Goal: Navigation & Orientation: Find specific page/section

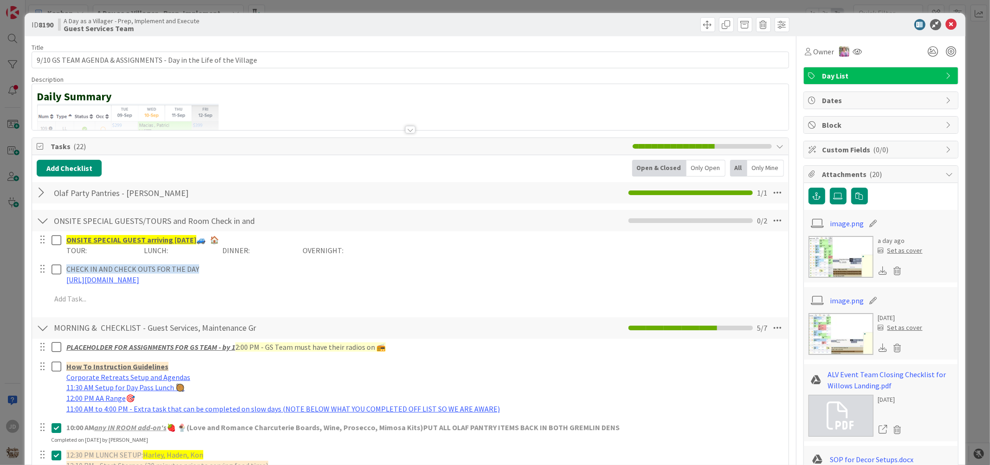
click at [946, 26] on icon at bounding box center [951, 24] width 11 height 11
click at [943, 25] on div "Kanban A Day as a Villager - Prep, Implement and Execute 1x 2x 3x" at bounding box center [508, 13] width 965 height 26
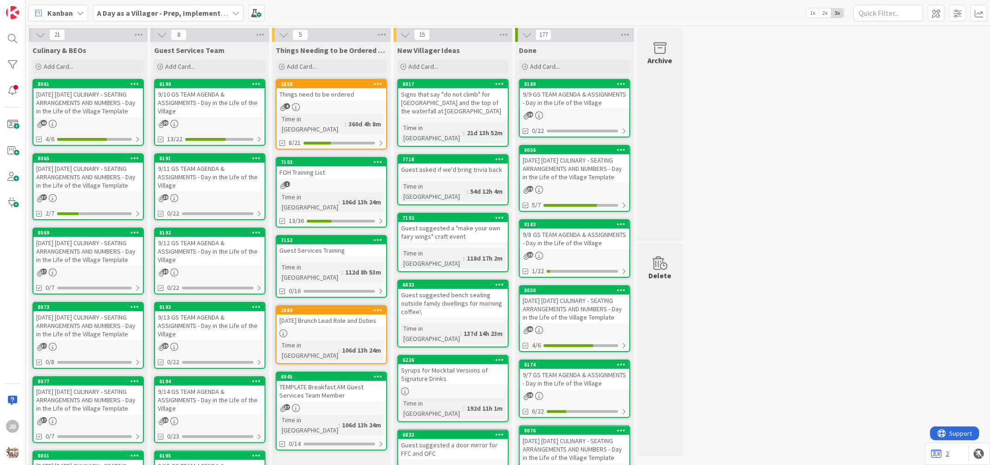
click at [225, 184] on div "9/11 GS TEAM AGENDA & ASSIGNMENTS - Day in the Life of the Village" at bounding box center [210, 177] width 110 height 29
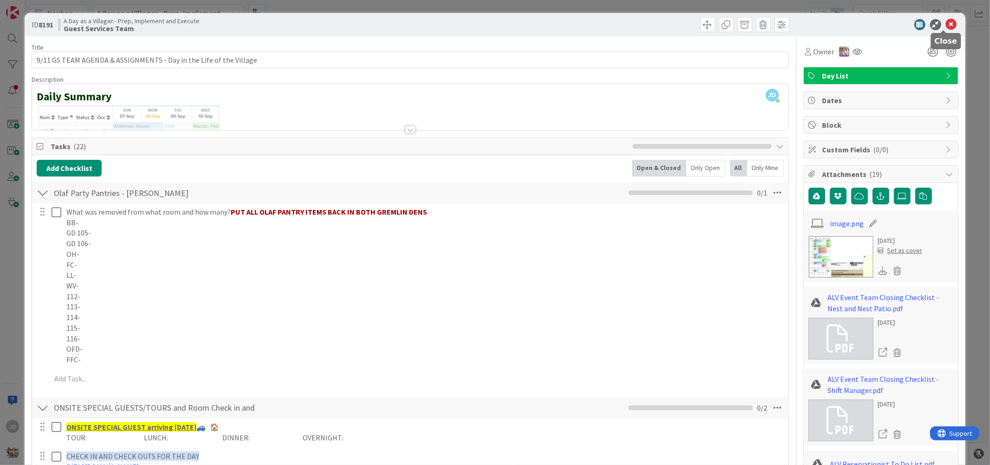
click at [946, 22] on icon at bounding box center [951, 24] width 11 height 11
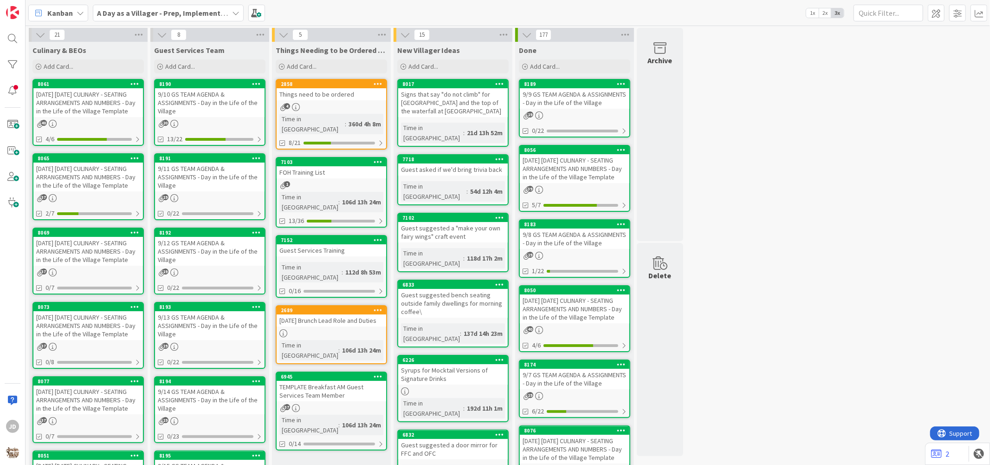
click at [47, 191] on div "[DATE] [DATE] CULINARY - SEATING ARRANGEMENTS AND NUMBERS - Day in the Life of …" at bounding box center [88, 177] width 110 height 29
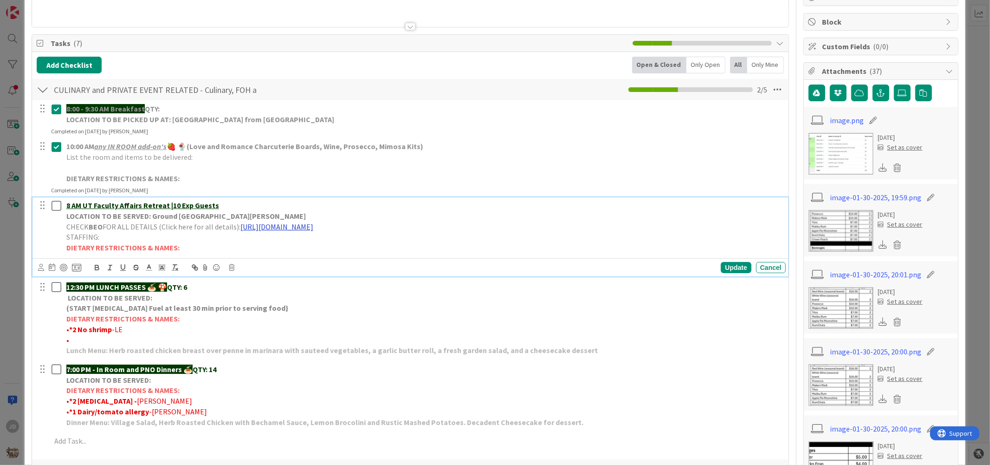
click at [313, 229] on link "[URL][DOMAIN_NAME]" at bounding box center [277, 226] width 73 height 9
click at [343, 245] on link "[URL][DOMAIN_NAME]" at bounding box center [352, 245] width 64 height 12
